Goal: Transaction & Acquisition: Obtain resource

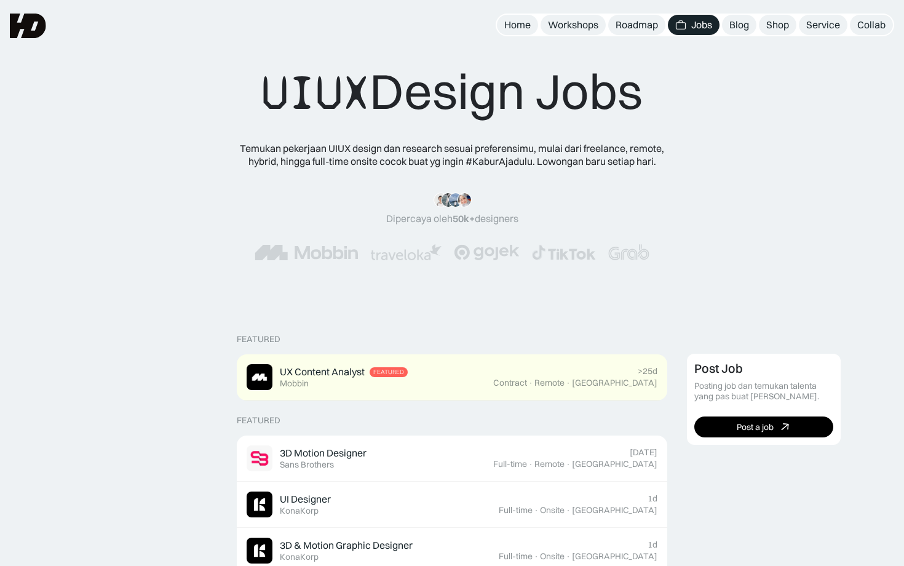
click at [400, 103] on div "UIUX Design Jobs" at bounding box center [451, 91] width 381 height 61
click at [306, 39] on div "UIUX Design Jobs Temukan pekerjaan UIUX design dan research sesuai preferensimu…" at bounding box center [452, 154] width 904 height 309
click at [12, 26] on img at bounding box center [28, 26] width 36 height 25
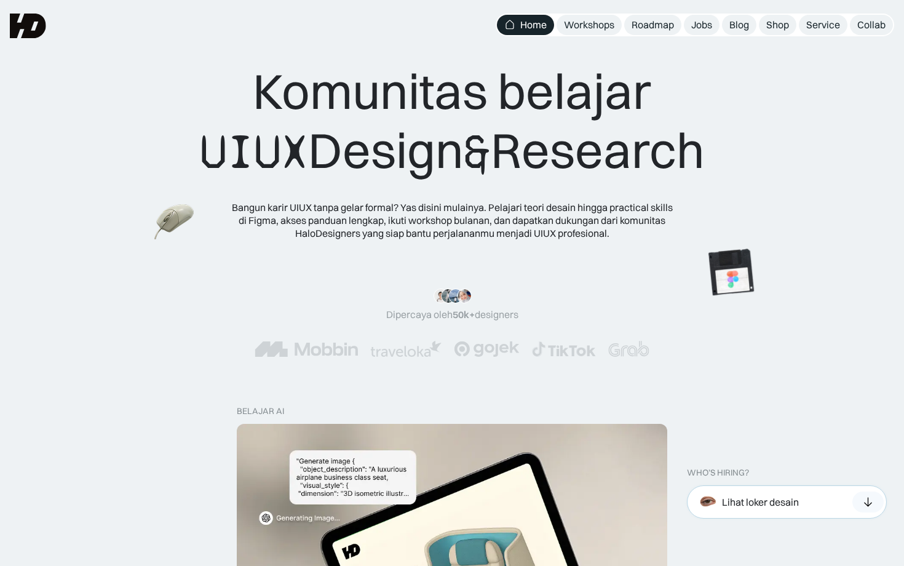
click at [740, 508] on div "Lihat loker desain" at bounding box center [760, 501] width 77 height 13
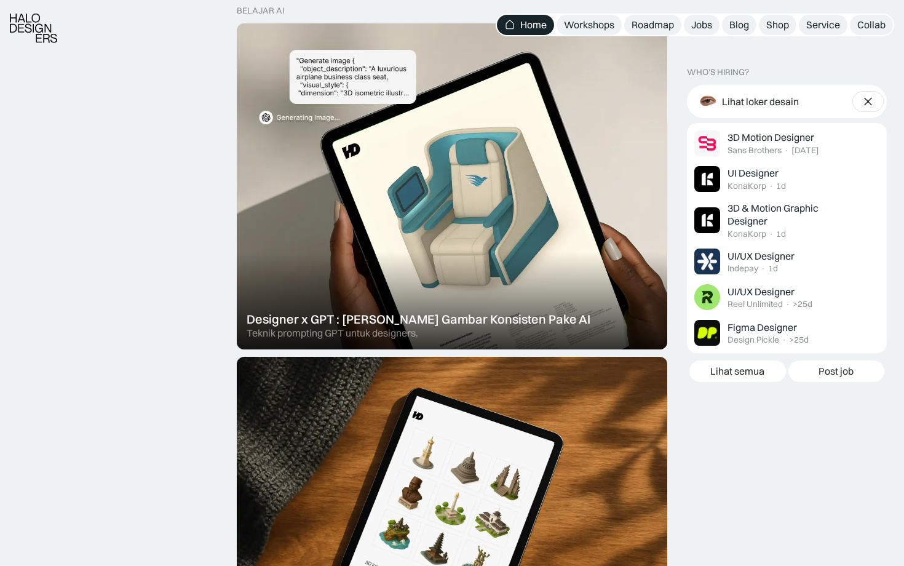
scroll to position [401, 0]
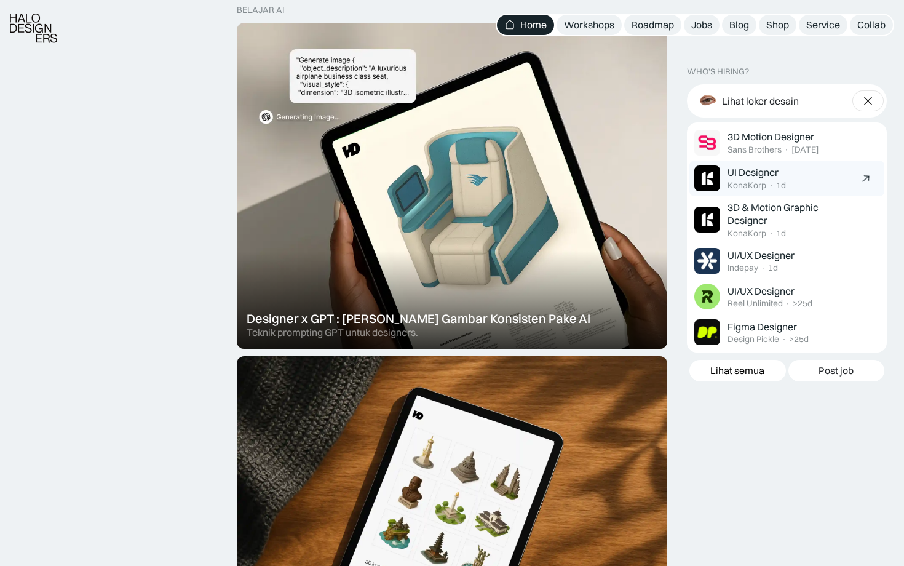
click at [786, 176] on div "UI Designer KonaKorp · 1d" at bounding box center [790, 178] width 126 height 25
click at [771, 249] on div "UI/UX Designer" at bounding box center [760, 255] width 67 height 13
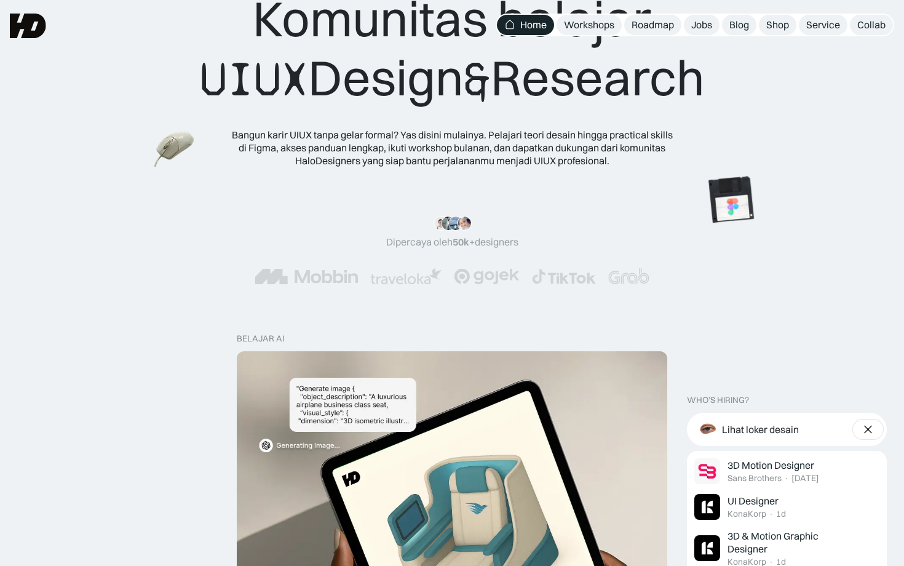
scroll to position [0, 0]
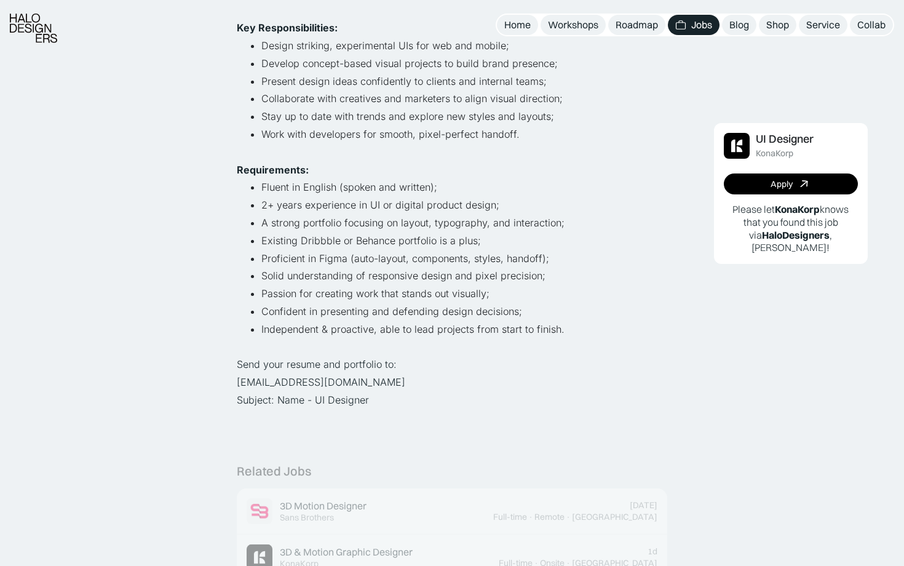
scroll to position [331, 0]
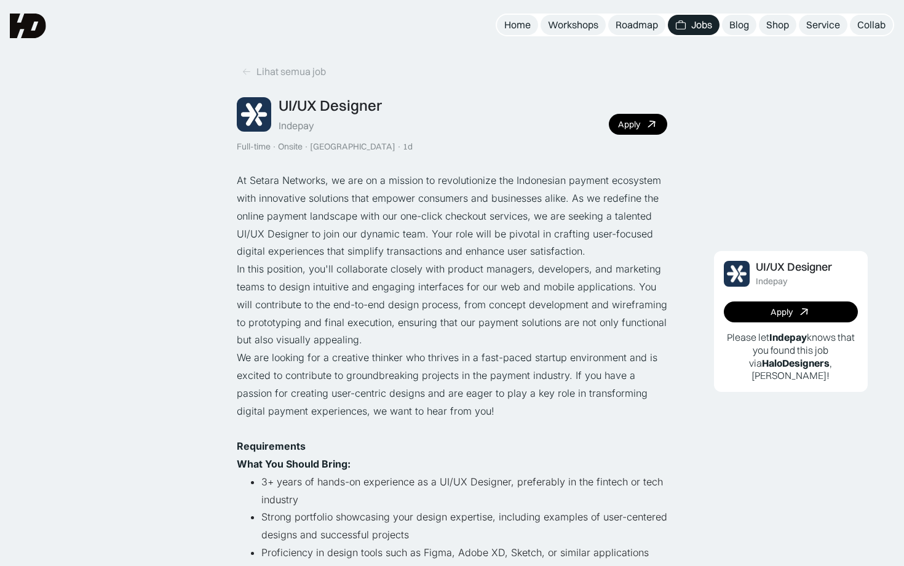
click at [379, 342] on p "In this position, you'll collaborate closely with product managers, developers,…" at bounding box center [452, 304] width 430 height 89
click at [307, 63] on link "Lihat semua job" at bounding box center [284, 71] width 94 height 20
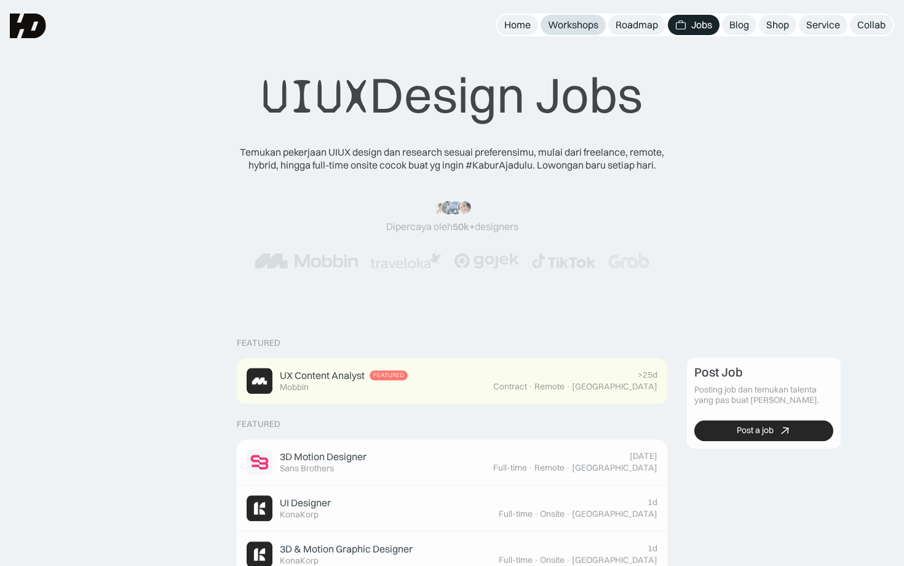
click at [577, 15] on link "Workshops" at bounding box center [572, 25] width 65 height 20
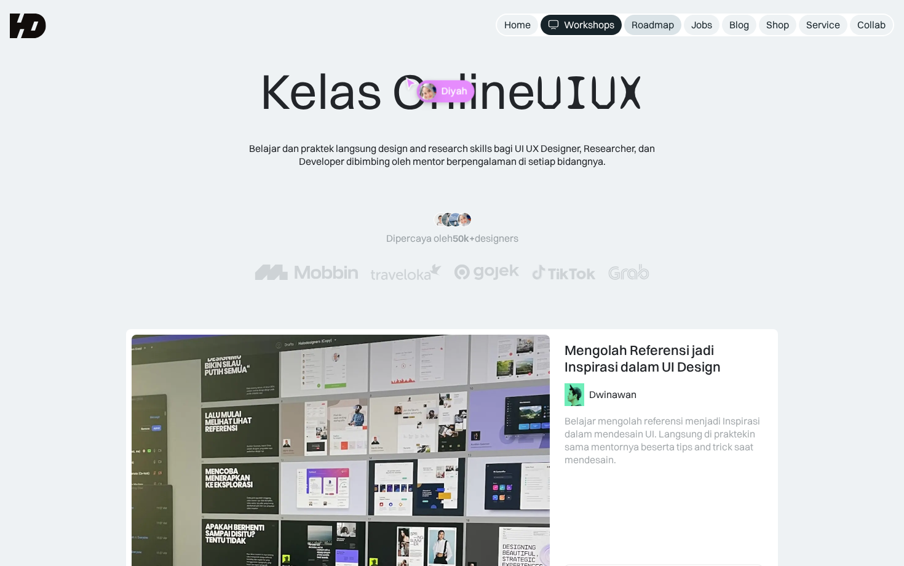
click at [657, 30] on div "Roadmap" at bounding box center [652, 24] width 42 height 13
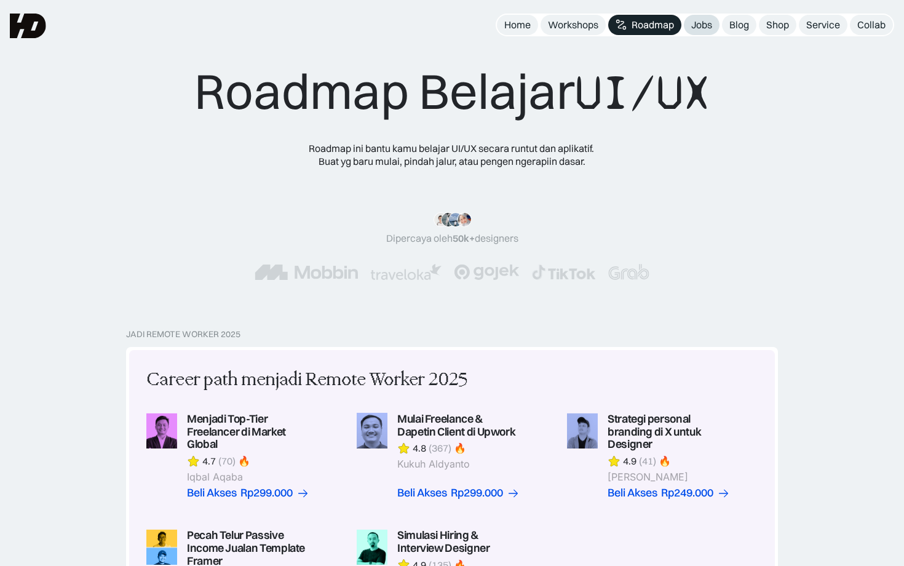
click at [702, 31] on link "Jobs" at bounding box center [702, 25] width 36 height 20
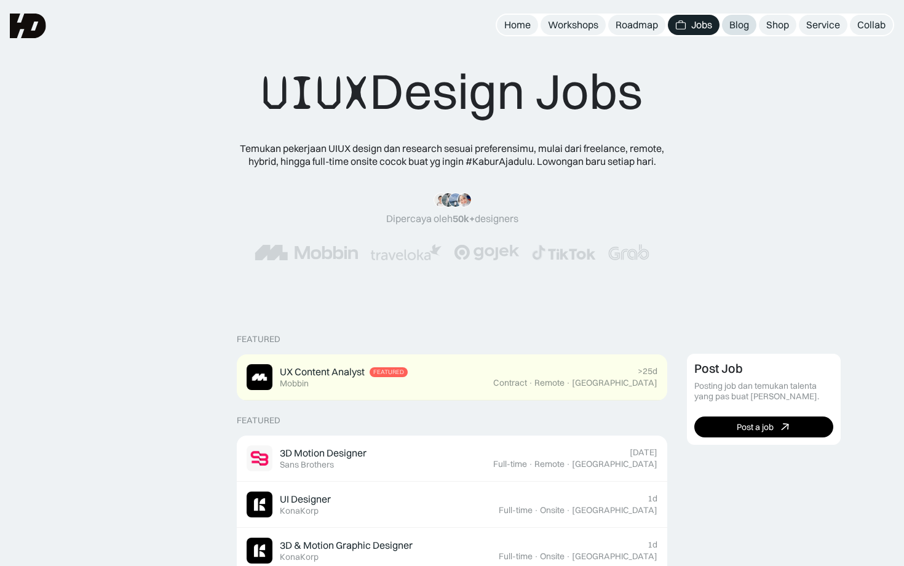
click at [728, 22] on link "Blog" at bounding box center [739, 25] width 34 height 20
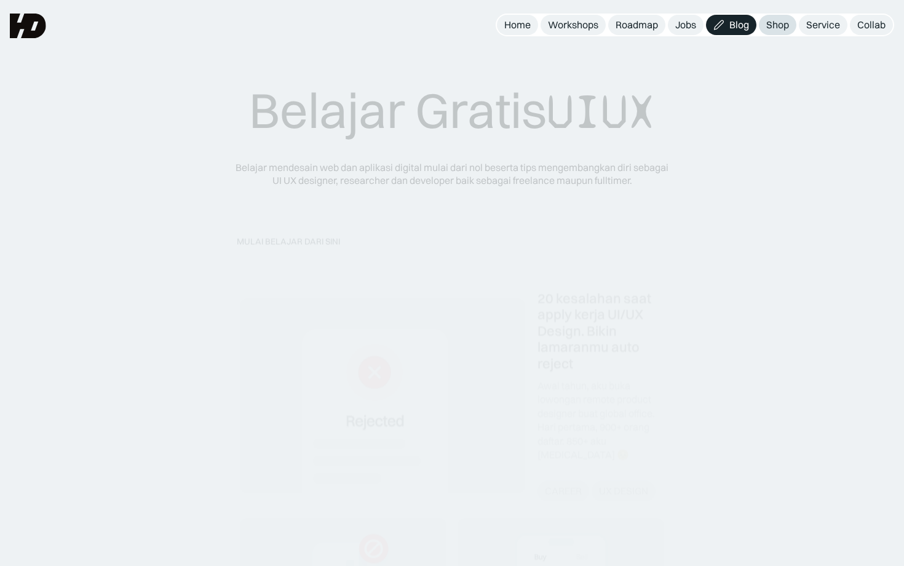
click at [781, 23] on div "Shop" at bounding box center [777, 24] width 23 height 13
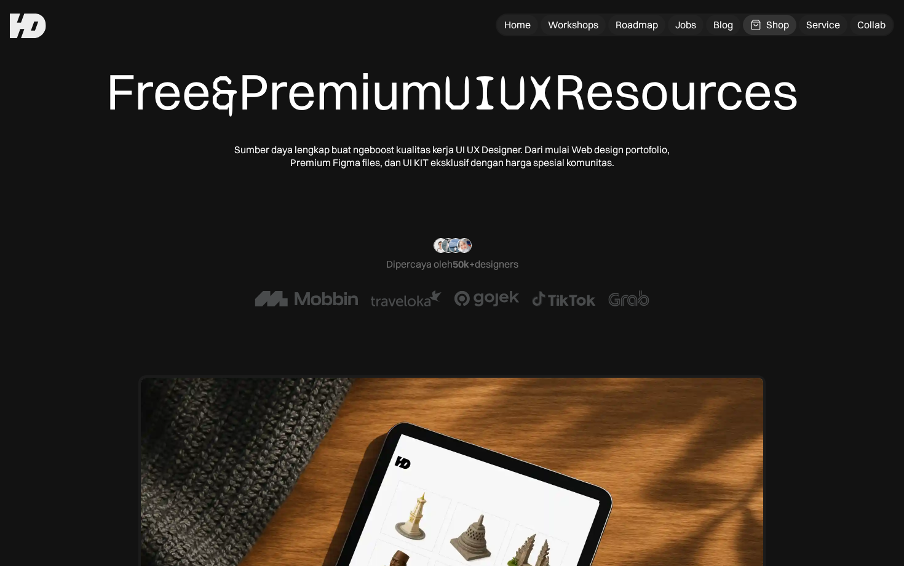
click at [827, 36] on div "Free & Premium UIUX Resources Sumber daya lengkap buat ngeboost kualitas kerja …" at bounding box center [452, 425] width 904 height 850
click at [825, 20] on div "Service" at bounding box center [823, 24] width 34 height 13
